Goal: Information Seeking & Learning: Learn about a topic

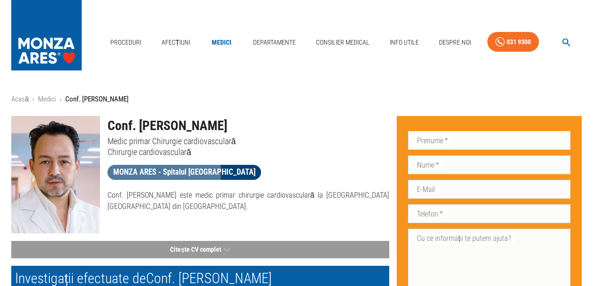
click at [164, 171] on span "MONZA ARES - Spitalul [GEOGRAPHIC_DATA]" at bounding box center [185, 172] width 154 height 12
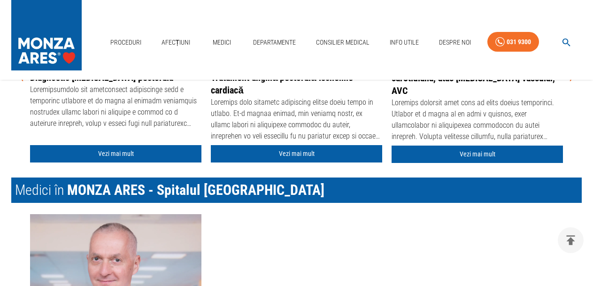
scroll to position [1315, 0]
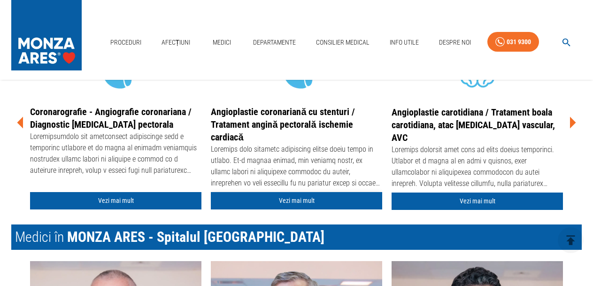
click at [296, 200] on link "Vezi mai mult" at bounding box center [296, 200] width 171 height 17
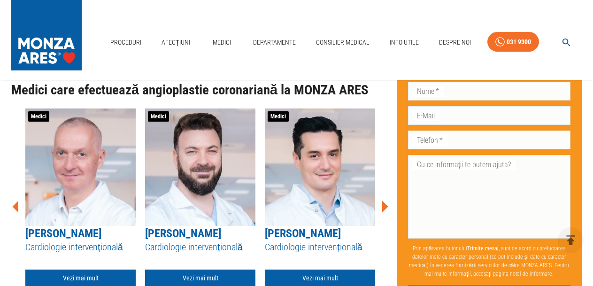
scroll to position [3662, 0]
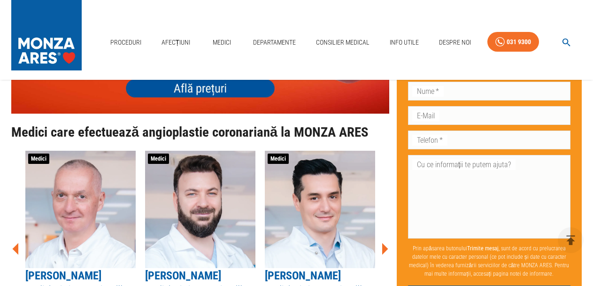
click at [385, 243] on icon at bounding box center [385, 249] width 6 height 12
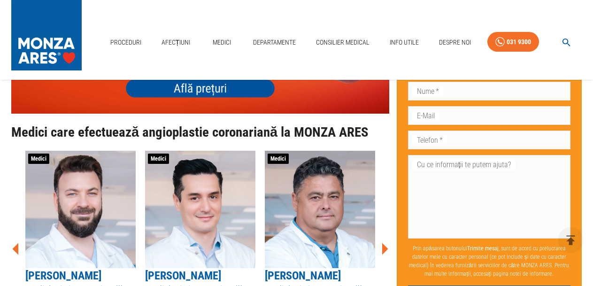
click at [384, 243] on icon at bounding box center [385, 249] width 6 height 12
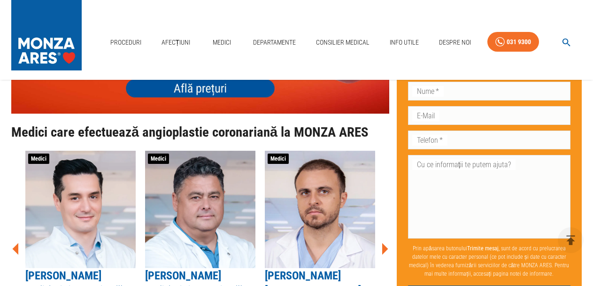
click at [384, 243] on icon at bounding box center [385, 249] width 6 height 12
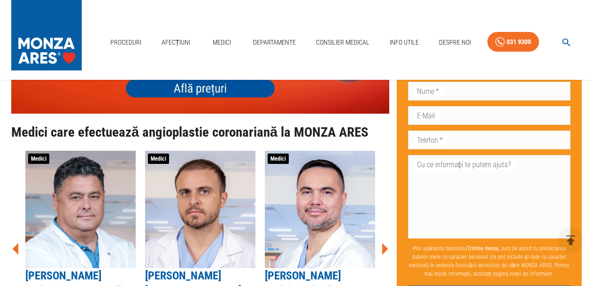
click at [384, 243] on icon at bounding box center [385, 249] width 6 height 12
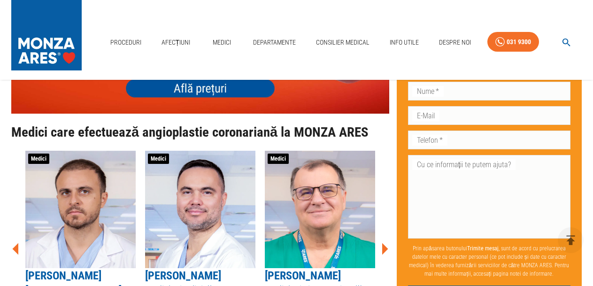
click at [384, 243] on icon at bounding box center [385, 249] width 6 height 12
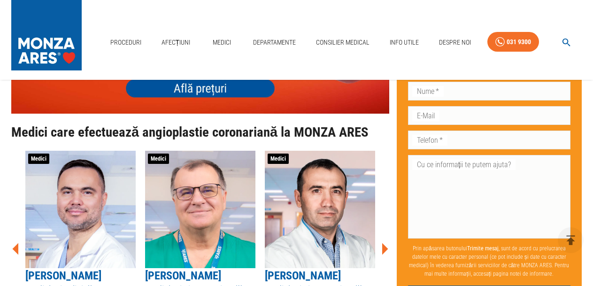
click at [384, 243] on icon at bounding box center [385, 249] width 6 height 12
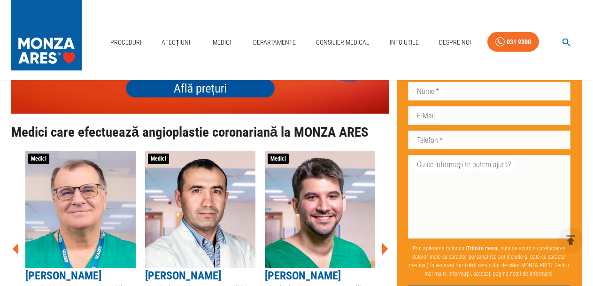
click at [384, 243] on icon at bounding box center [385, 249] width 6 height 12
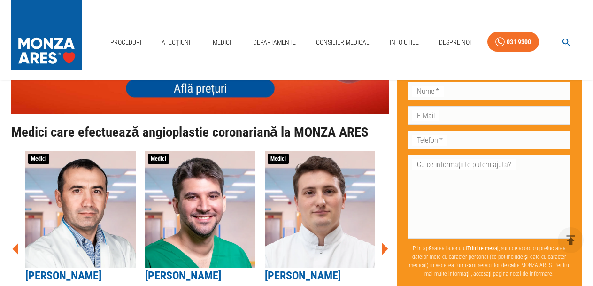
click at [384, 243] on icon at bounding box center [385, 249] width 6 height 12
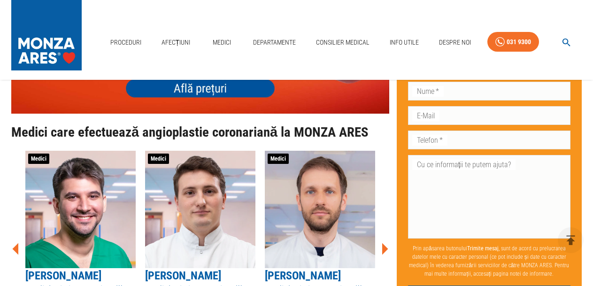
click at [384, 243] on icon at bounding box center [385, 249] width 6 height 12
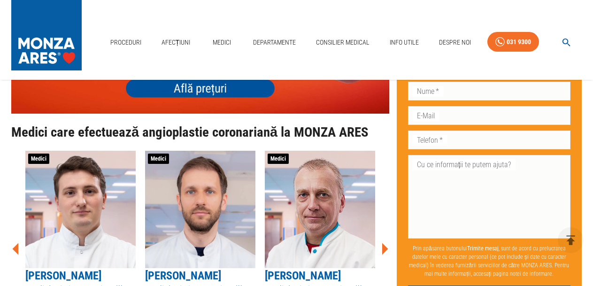
click at [384, 243] on icon at bounding box center [385, 249] width 6 height 12
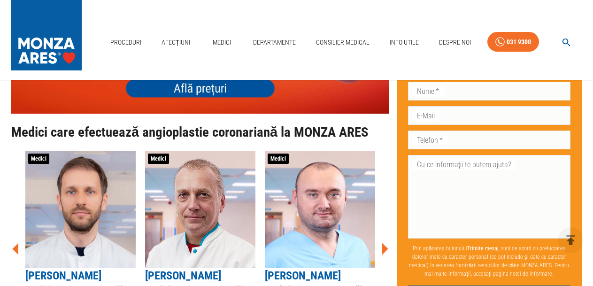
click at [384, 243] on icon at bounding box center [385, 249] width 6 height 12
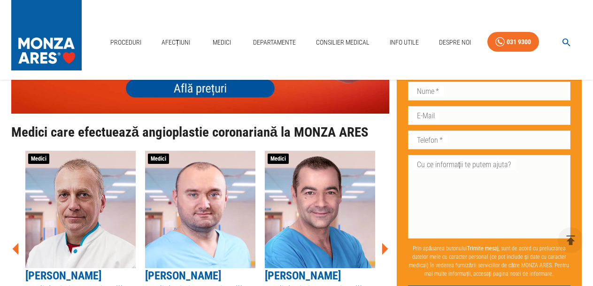
click at [384, 243] on icon at bounding box center [385, 249] width 6 height 12
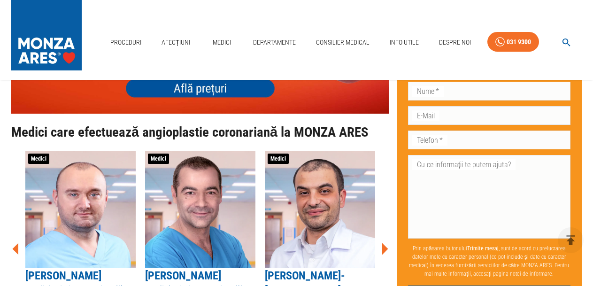
click at [384, 243] on icon at bounding box center [385, 249] width 6 height 12
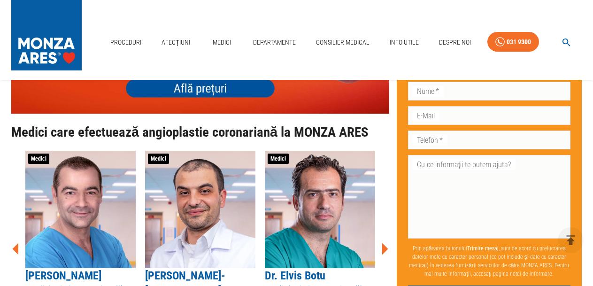
click at [384, 243] on icon at bounding box center [385, 249] width 6 height 12
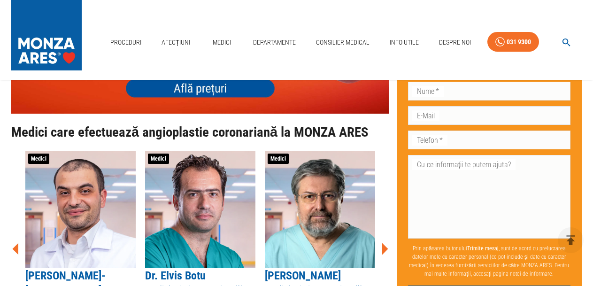
click at [384, 243] on icon at bounding box center [385, 249] width 6 height 12
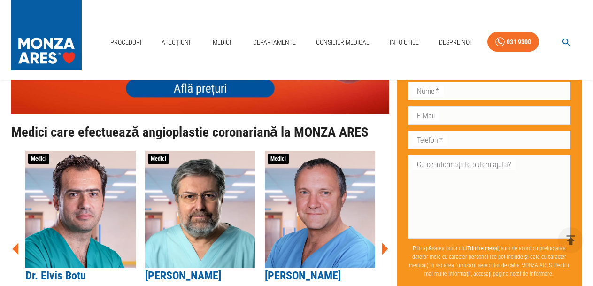
click at [384, 243] on icon at bounding box center [385, 249] width 6 height 12
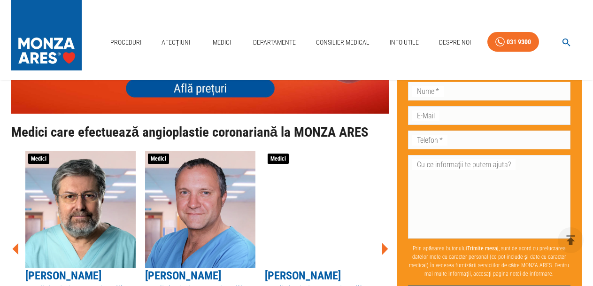
click at [384, 243] on icon at bounding box center [385, 249] width 6 height 12
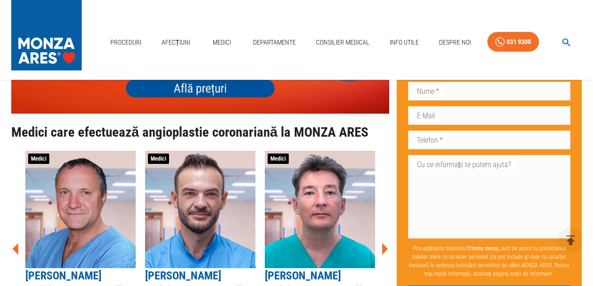
click at [384, 243] on icon at bounding box center [385, 249] width 6 height 12
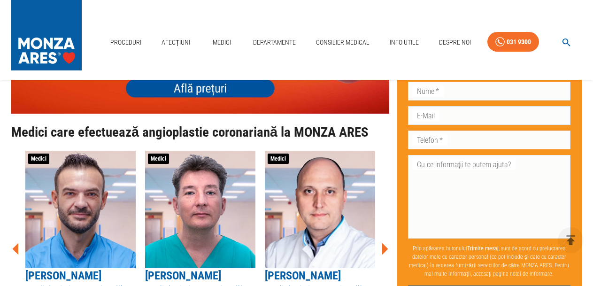
click at [384, 243] on icon at bounding box center [385, 249] width 6 height 12
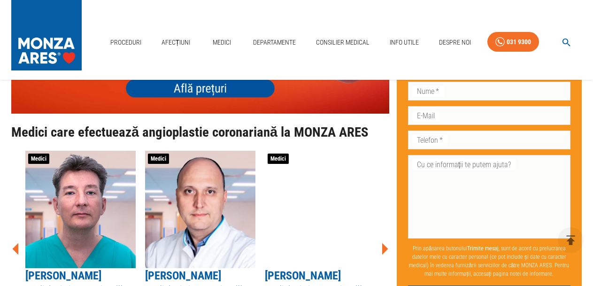
click at [384, 243] on icon at bounding box center [385, 249] width 6 height 12
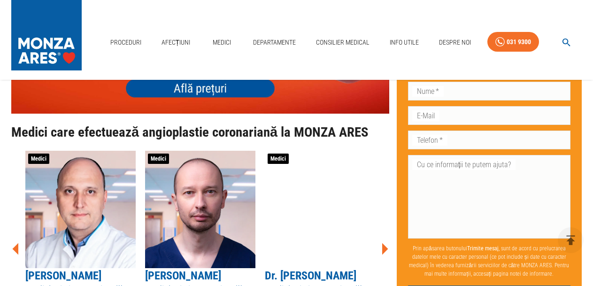
click at [384, 243] on icon at bounding box center [385, 249] width 6 height 12
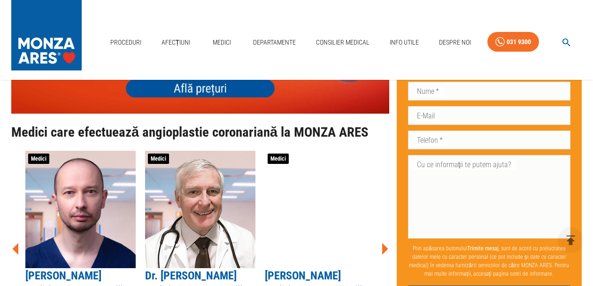
click at [384, 243] on icon at bounding box center [385, 249] width 6 height 12
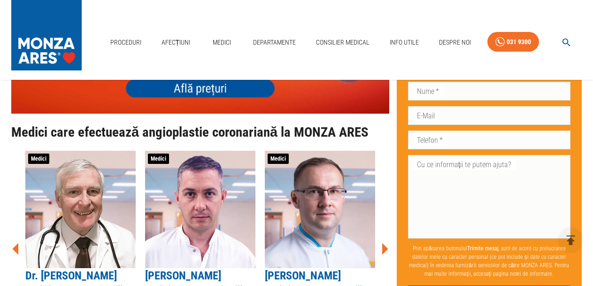
click at [384, 243] on icon at bounding box center [385, 249] width 6 height 12
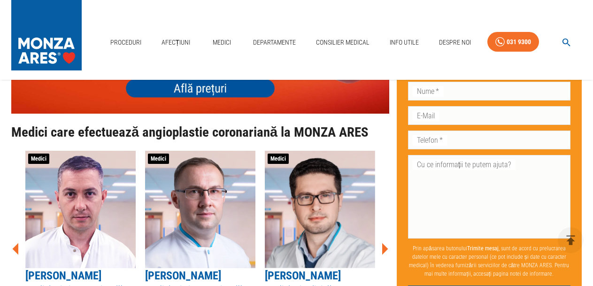
click at [384, 243] on icon at bounding box center [385, 249] width 6 height 12
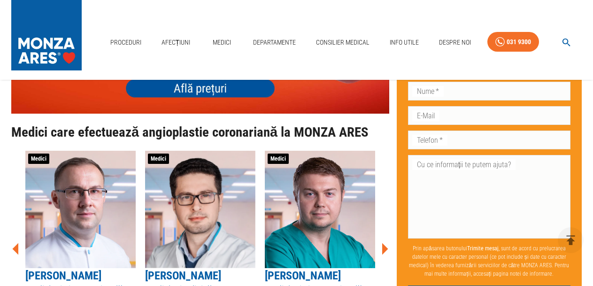
click at [384, 243] on icon at bounding box center [385, 249] width 6 height 12
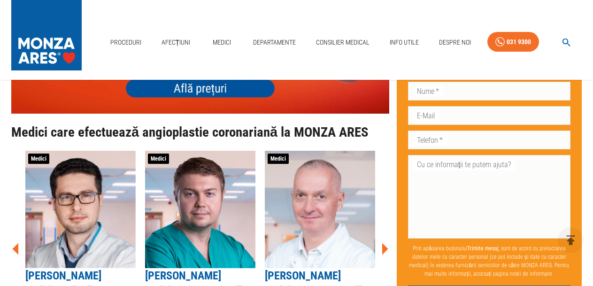
click at [384, 243] on icon at bounding box center [385, 249] width 6 height 12
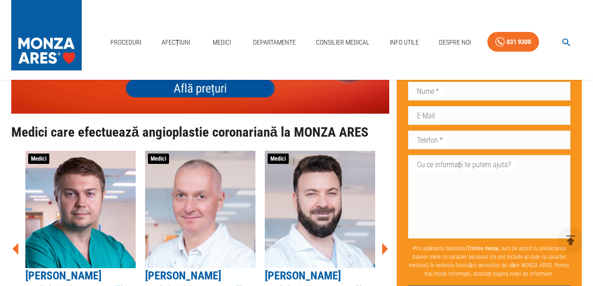
click at [384, 243] on icon at bounding box center [385, 249] width 6 height 12
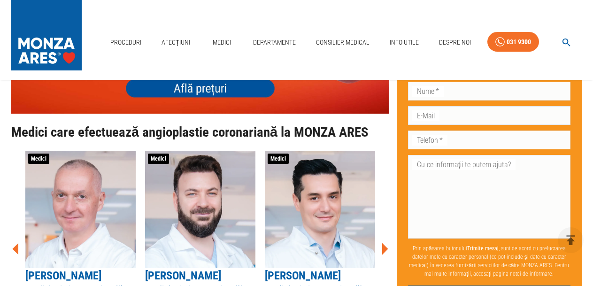
click at [384, 243] on icon at bounding box center [385, 249] width 6 height 12
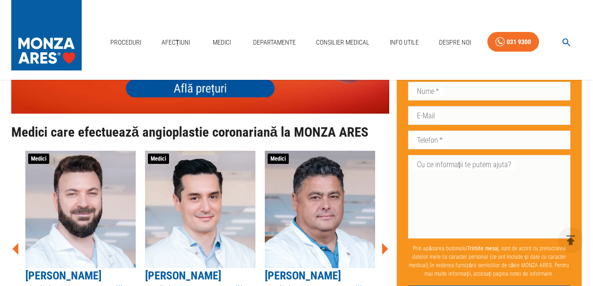
click at [384, 243] on icon at bounding box center [385, 249] width 6 height 12
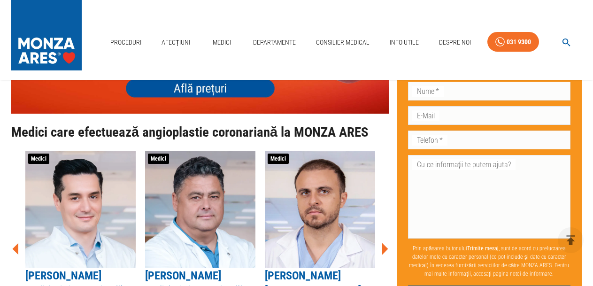
click at [384, 243] on icon at bounding box center [385, 249] width 6 height 12
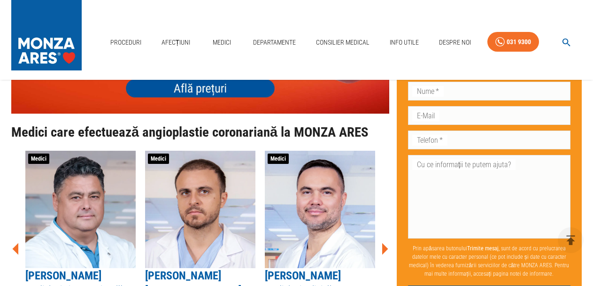
click at [384, 243] on icon at bounding box center [385, 249] width 6 height 12
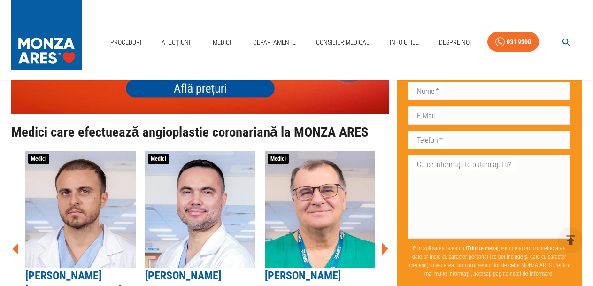
click at [384, 243] on icon at bounding box center [385, 249] width 6 height 12
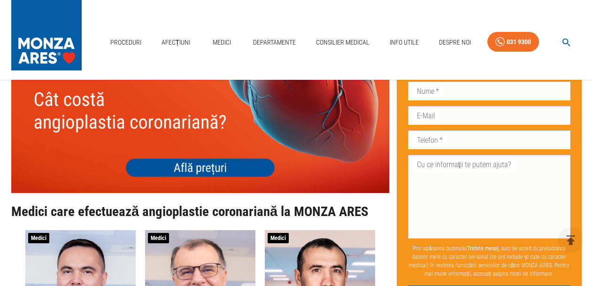
scroll to position [3474, 0]
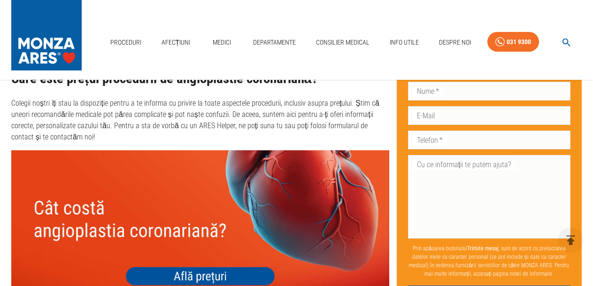
click at [191, 249] on img at bounding box center [200, 225] width 378 height 151
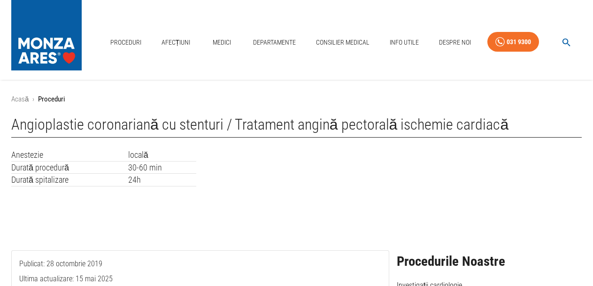
scroll to position [94, 0]
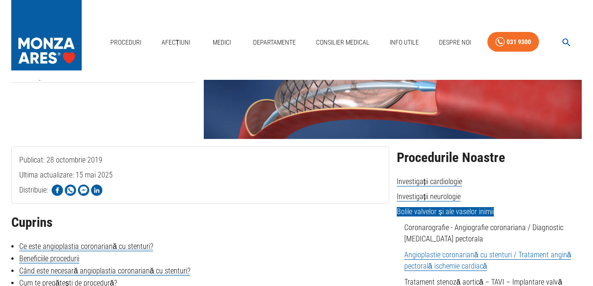
scroll to position [0, 0]
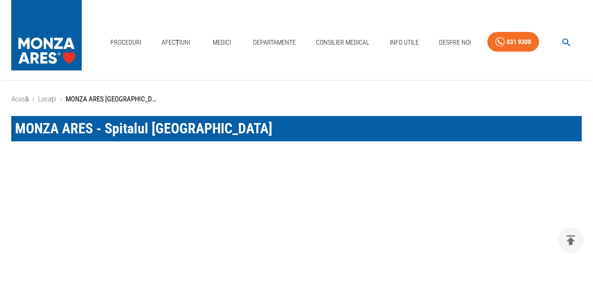
click at [320, 39] on div "Proceduri Afecțiuni Medici Departamente Consilier Medical Info Utile Despre Noi…" at bounding box center [296, 40] width 593 height 80
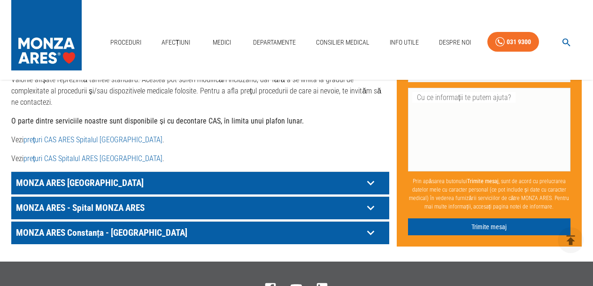
scroll to position [516, 0]
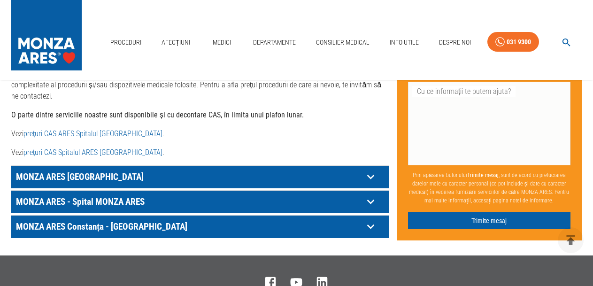
click at [65, 133] on link "prețuri CAS ARES Spitalul Monza" at bounding box center [92, 133] width 139 height 9
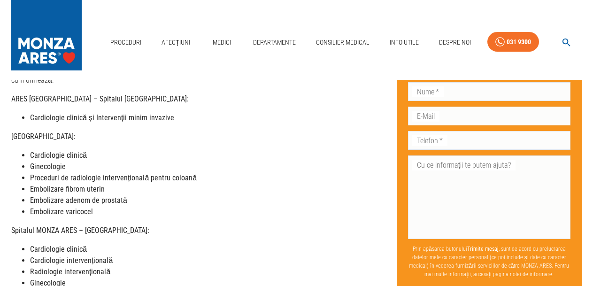
scroll to position [0, 0]
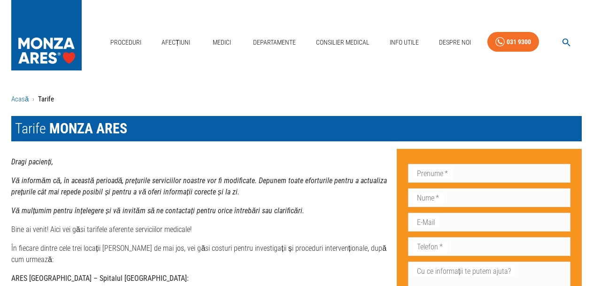
click at [19, 99] on link "Acasă" at bounding box center [19, 99] width 17 height 8
